Goal: Task Accomplishment & Management: Manage account settings

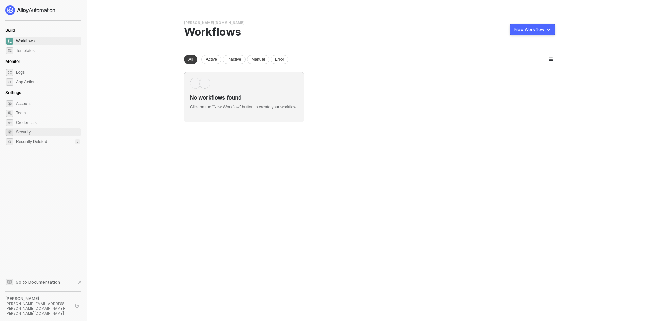
click at [30, 131] on span "Security" at bounding box center [48, 132] width 64 height 8
